Goal: Task Accomplishment & Management: Manage account settings

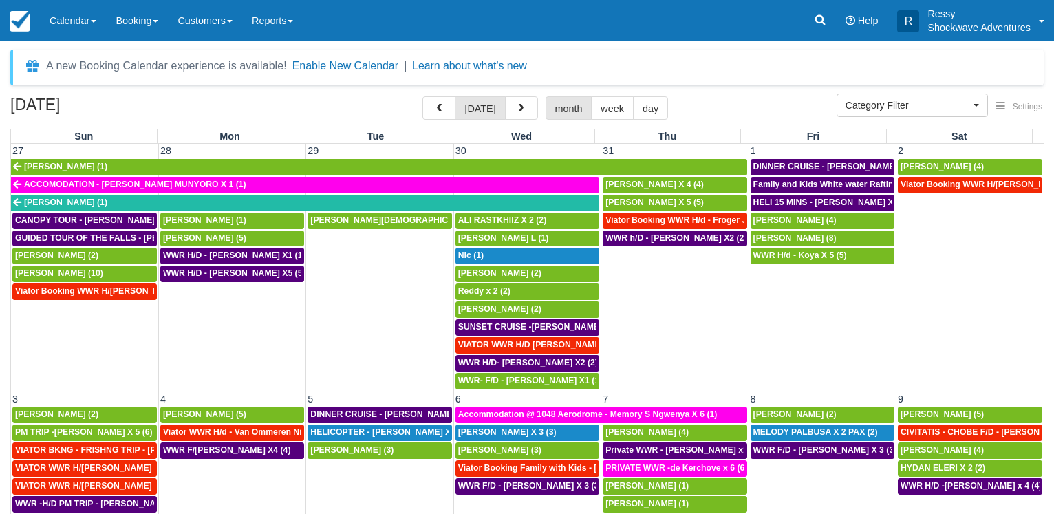
select select
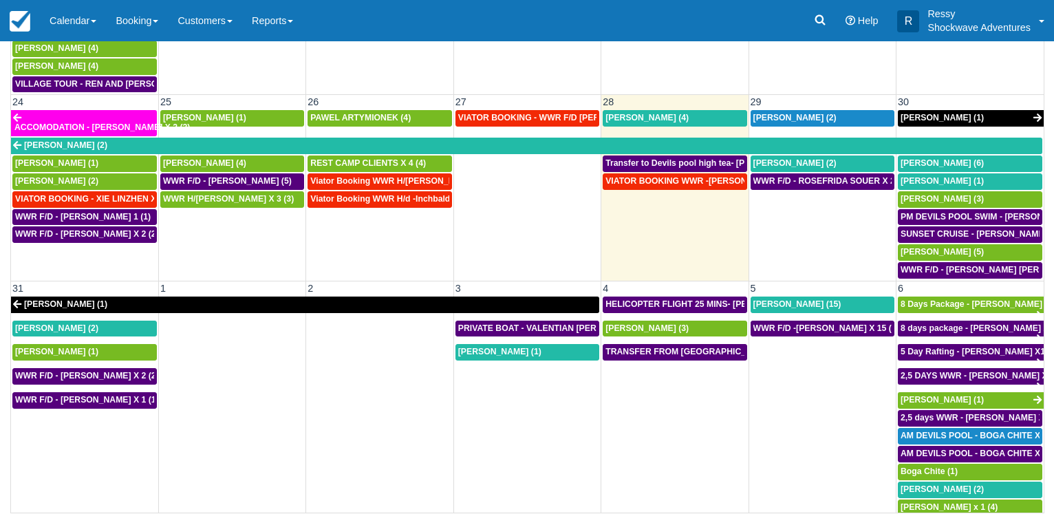
scroll to position [107, 0]
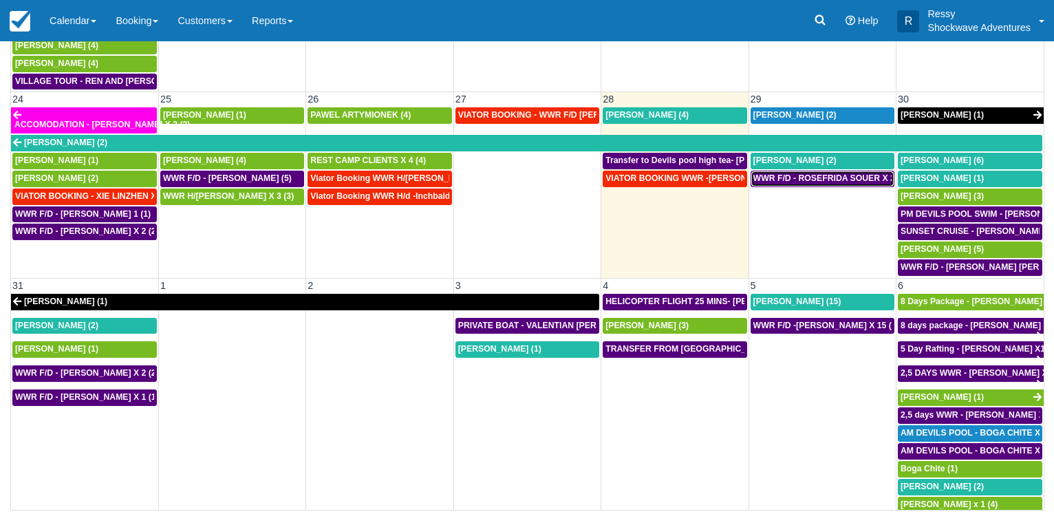
click at [834, 175] on span "WWR F/D - ROSEFRIDA SOUER X 2 (2)" at bounding box center [831, 178] width 155 height 10
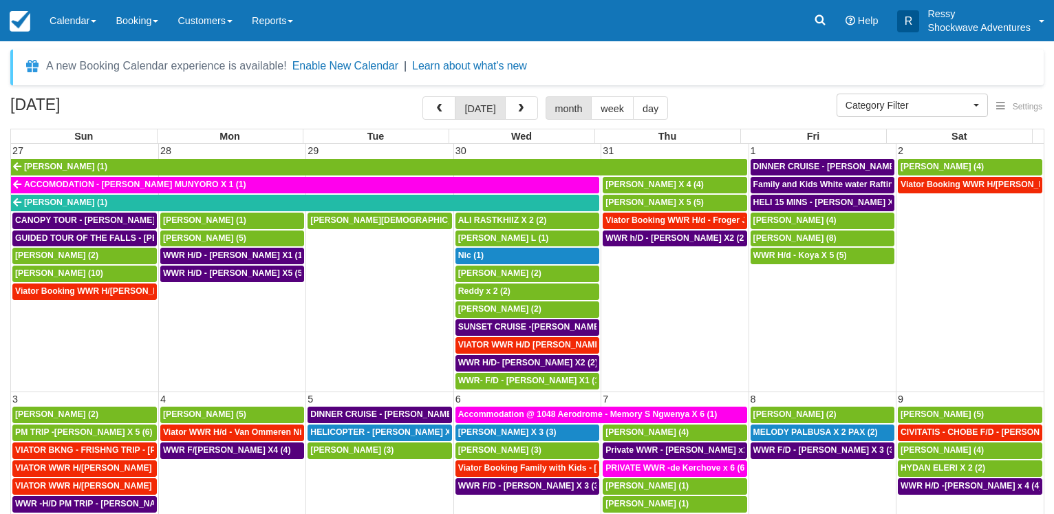
select select
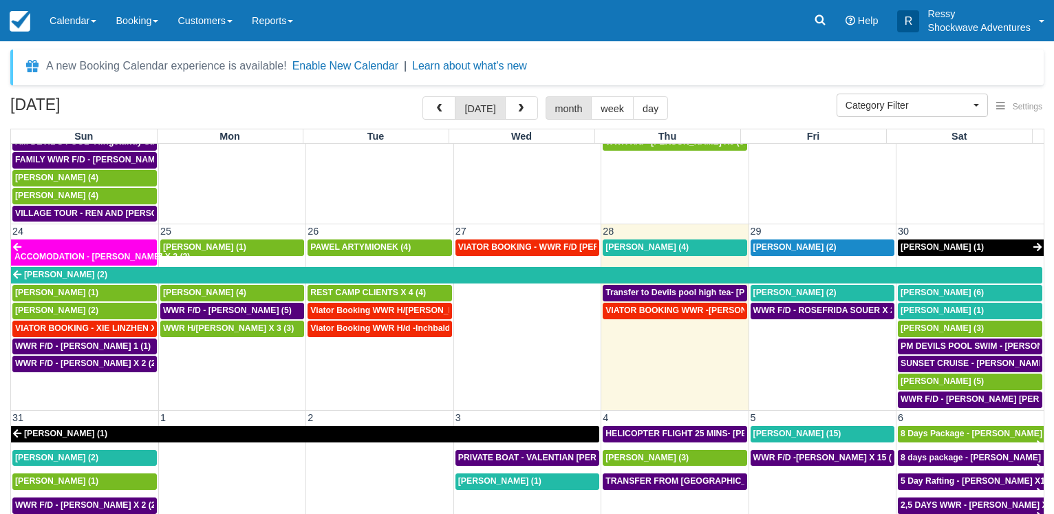
scroll to position [884, 0]
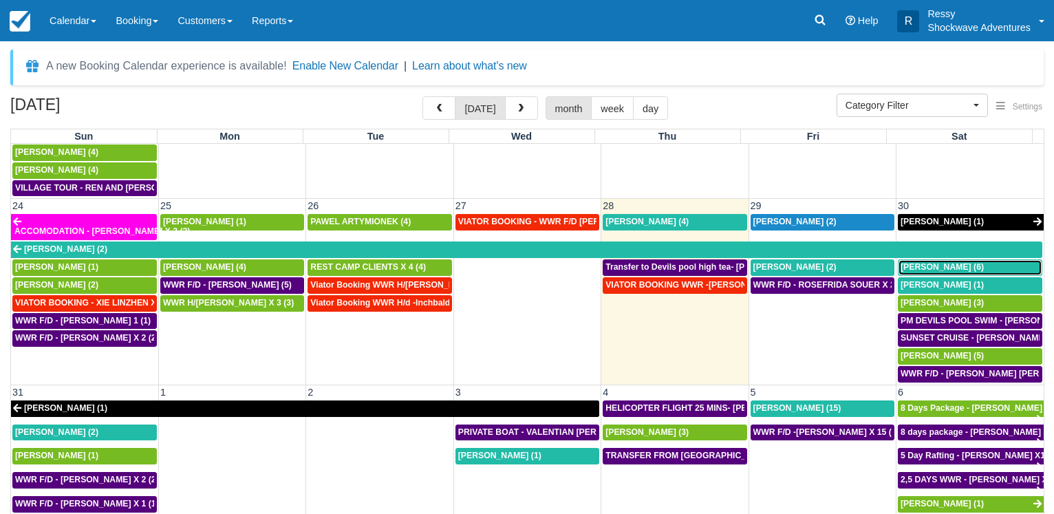
click at [922, 266] on span "Brad Sheer (6)" at bounding box center [942, 267] width 83 height 10
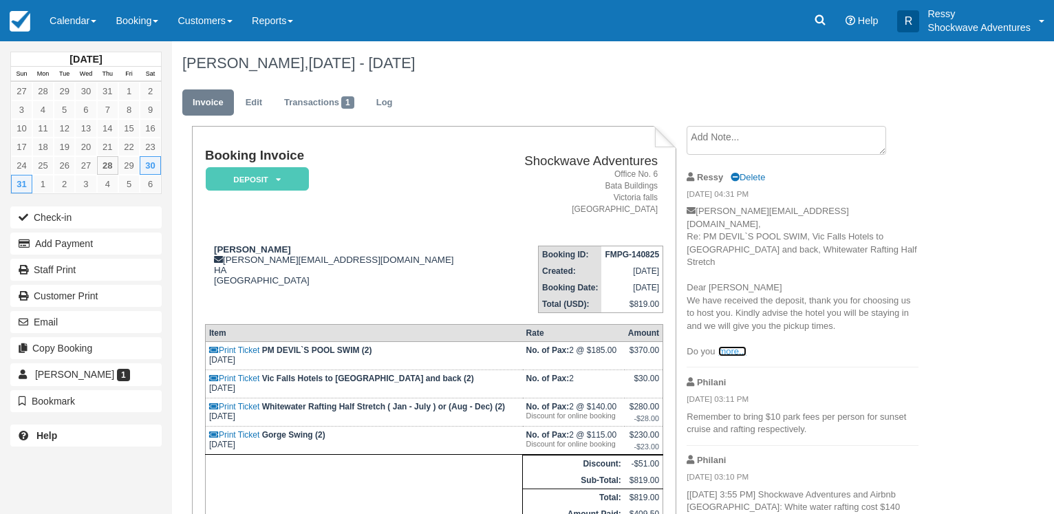
click at [723, 346] on link "more..." at bounding box center [733, 351] width 28 height 10
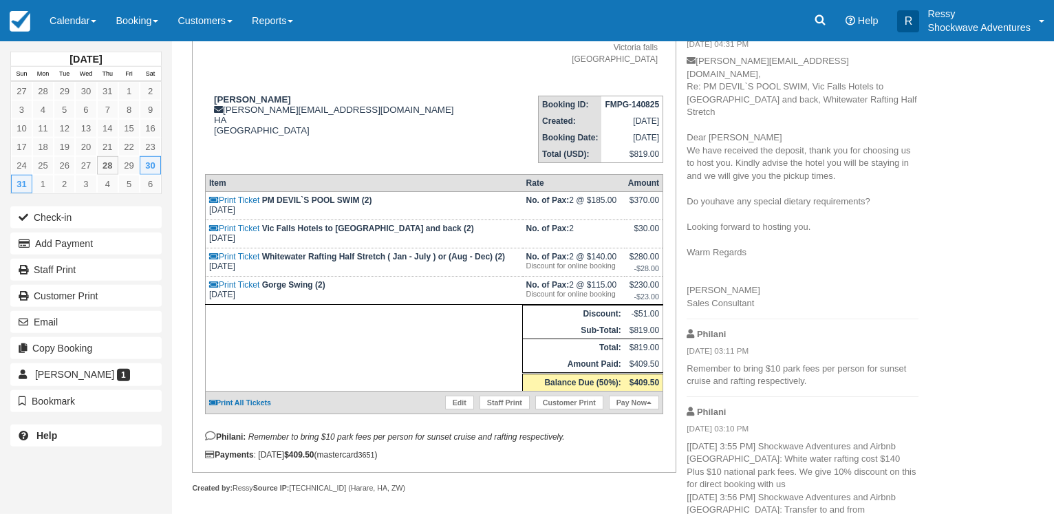
scroll to position [169, 0]
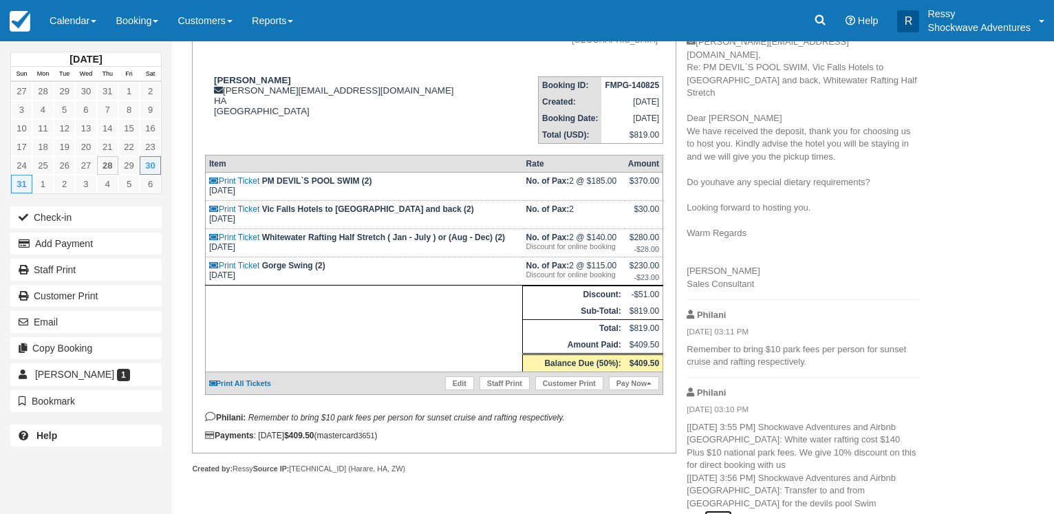
click at [732, 511] on link "more..." at bounding box center [719, 516] width 28 height 10
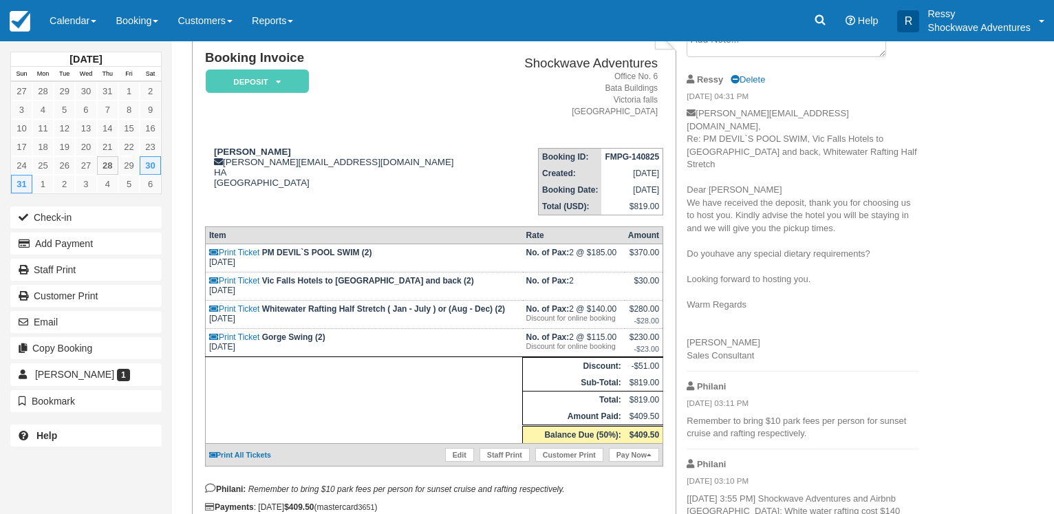
scroll to position [32, 0]
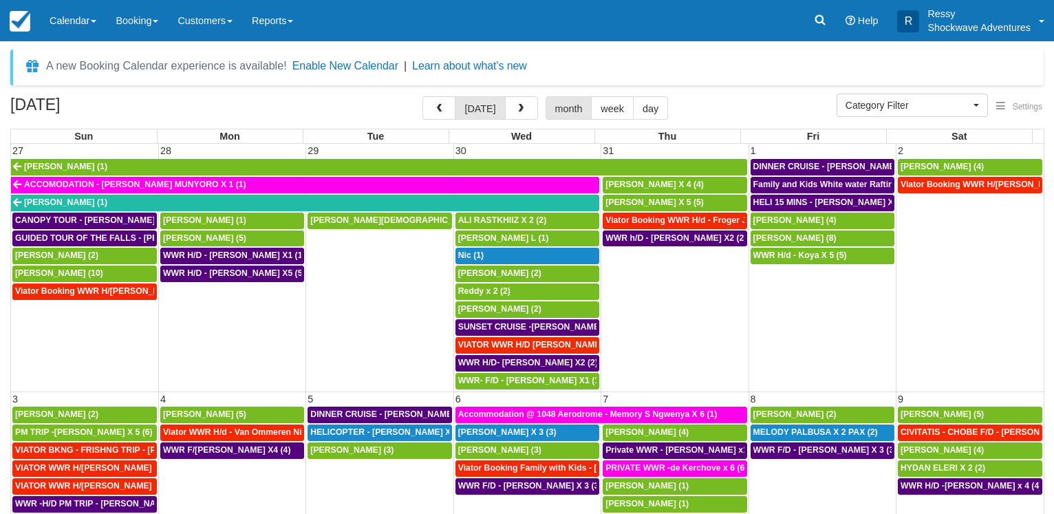
select select
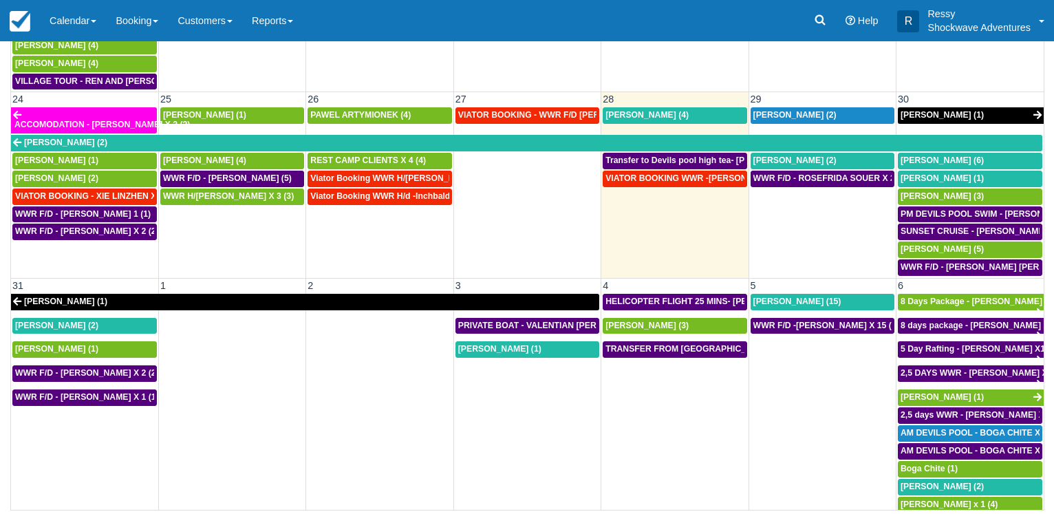
scroll to position [818, 0]
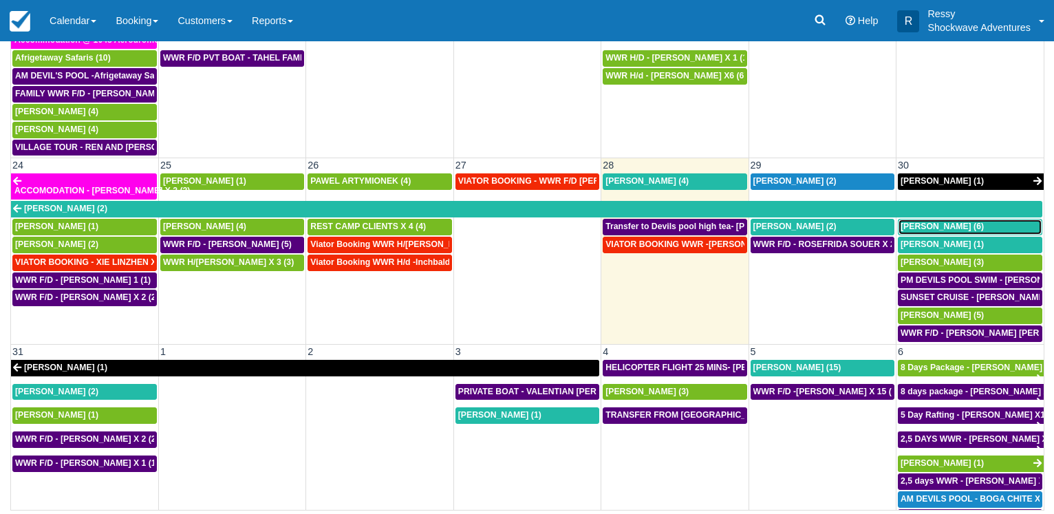
click at [923, 228] on span "Brad Sheer (6)" at bounding box center [942, 227] width 83 height 10
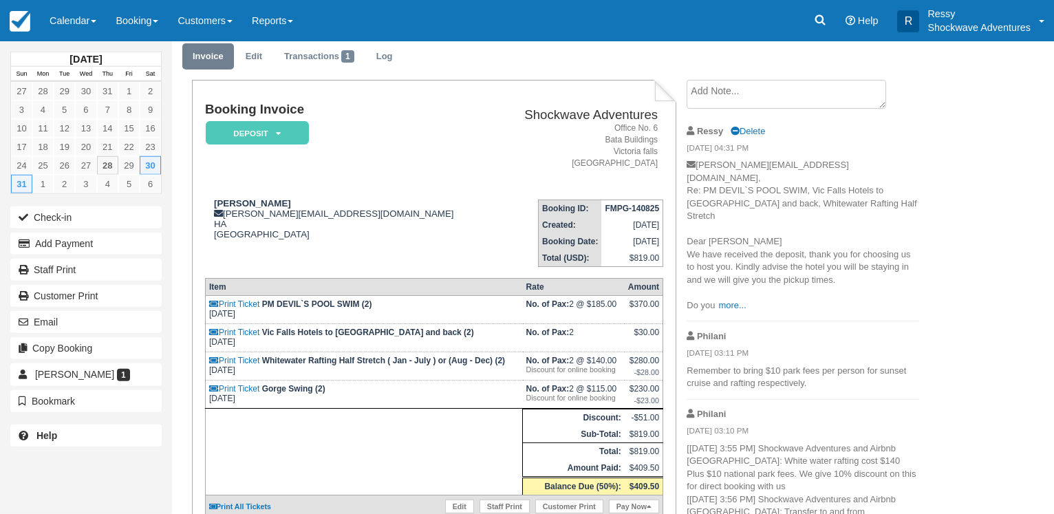
scroll to position [70, 0]
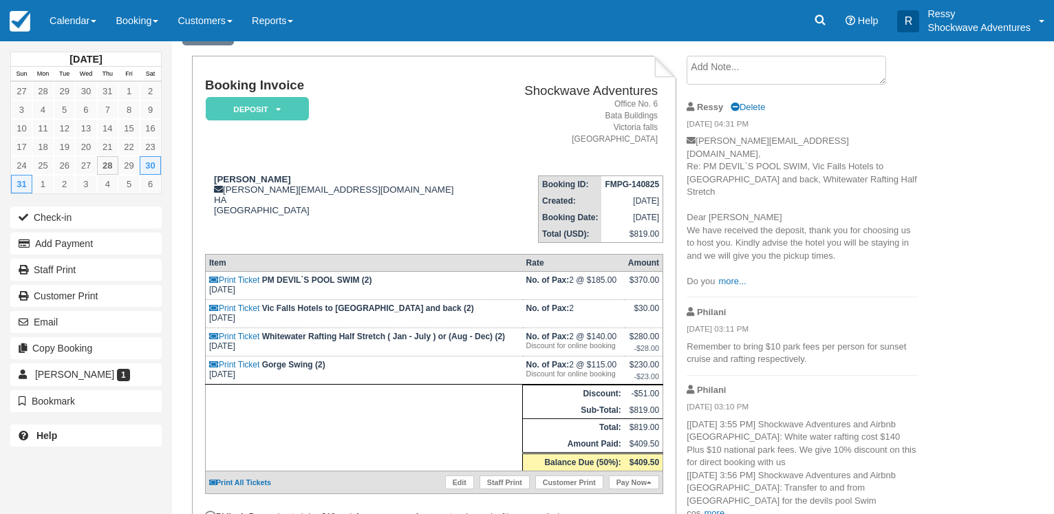
click at [721, 245] on p "[PERSON_NAME][EMAIL_ADDRESS][DOMAIN_NAME], Re: PM DEVIL`S POOL SWIM, Vic Falls …" at bounding box center [803, 211] width 232 height 153
click at [738, 276] on link "more..." at bounding box center [733, 281] width 28 height 10
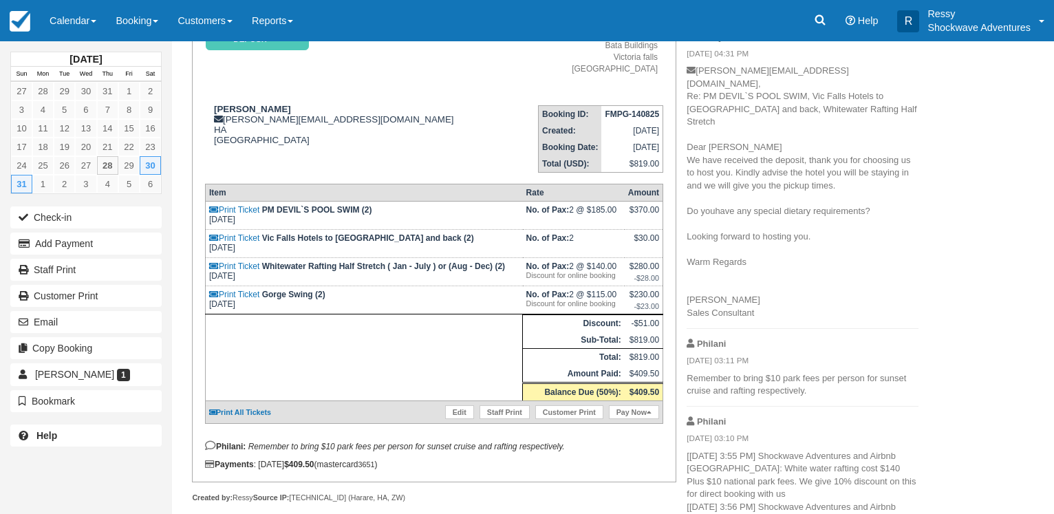
scroll to position [169, 0]
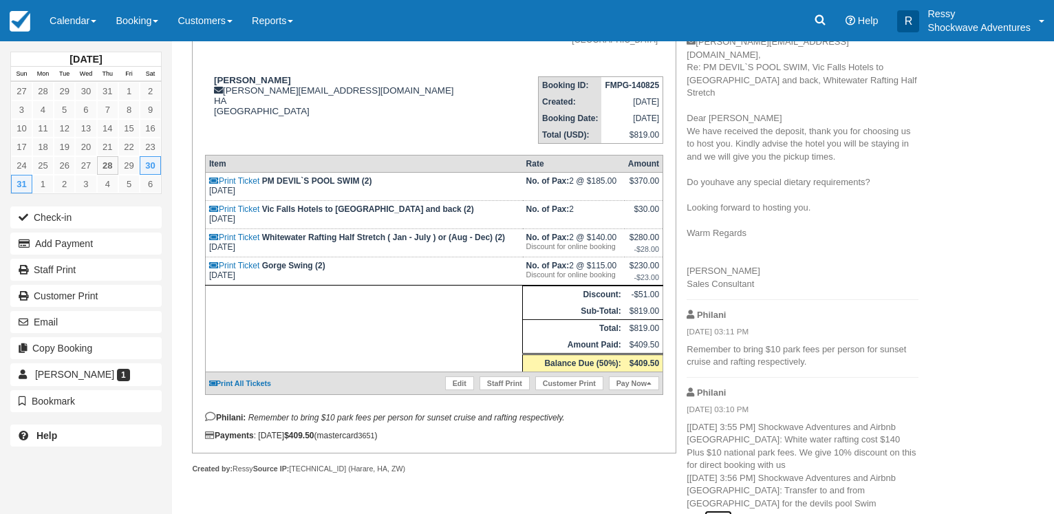
click at [732, 511] on link "more..." at bounding box center [719, 516] width 28 height 10
